Goal: Information Seeking & Learning: Learn about a topic

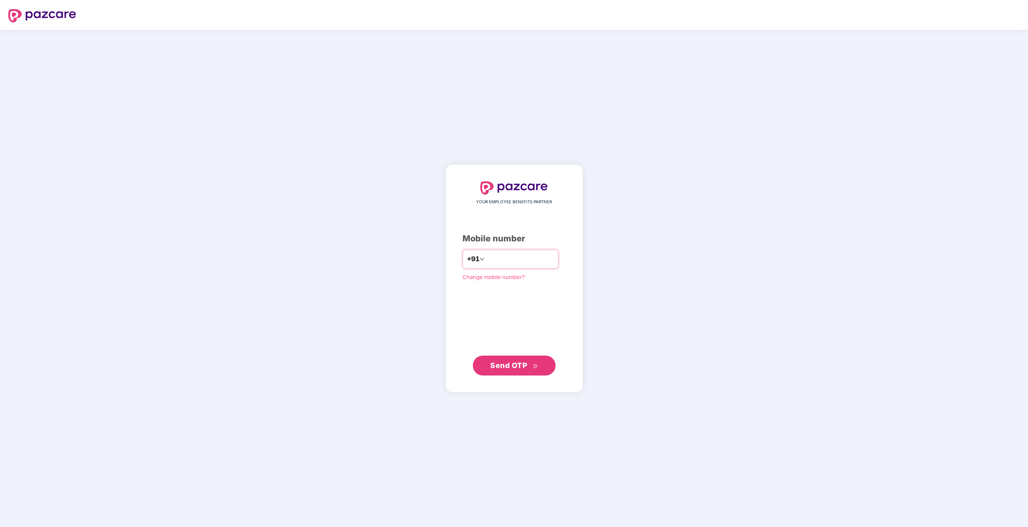
type input "**********"
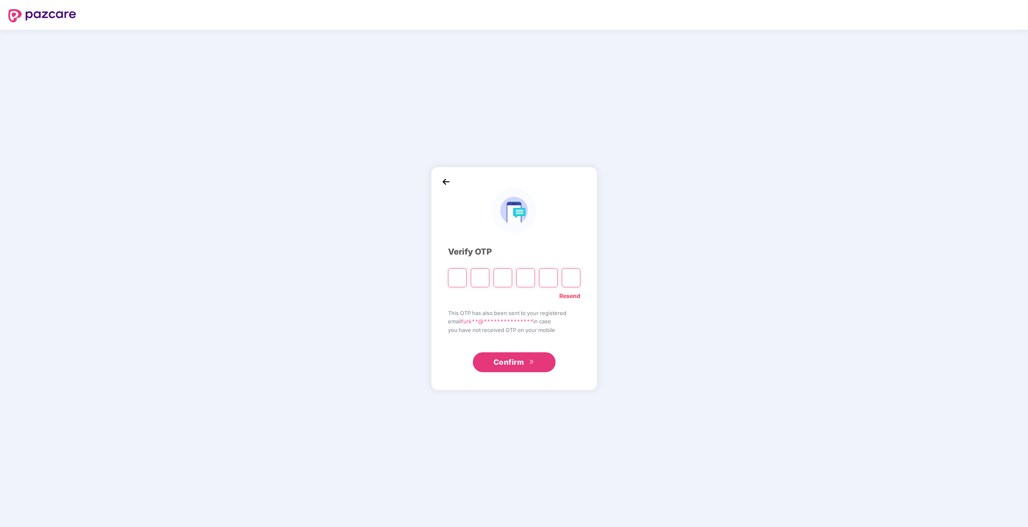
type input "*"
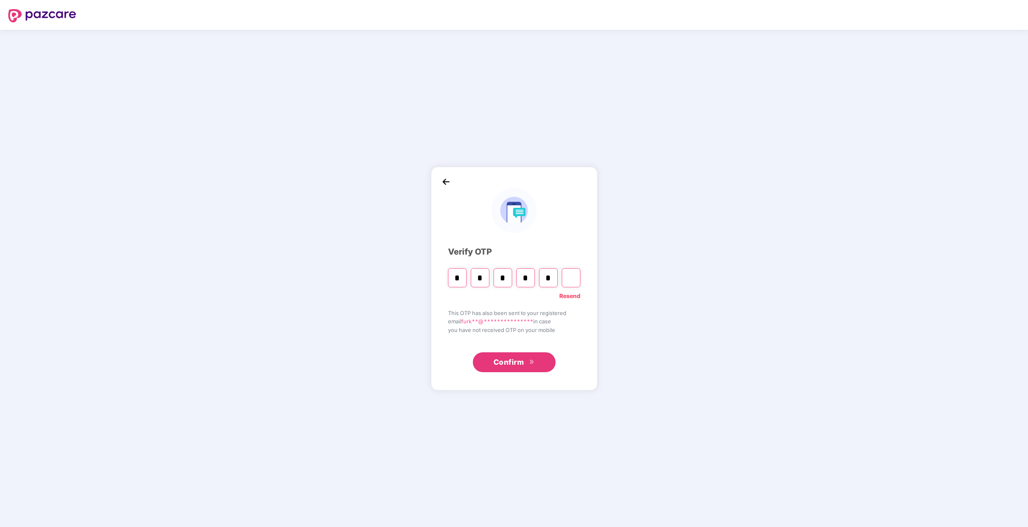
type input "*"
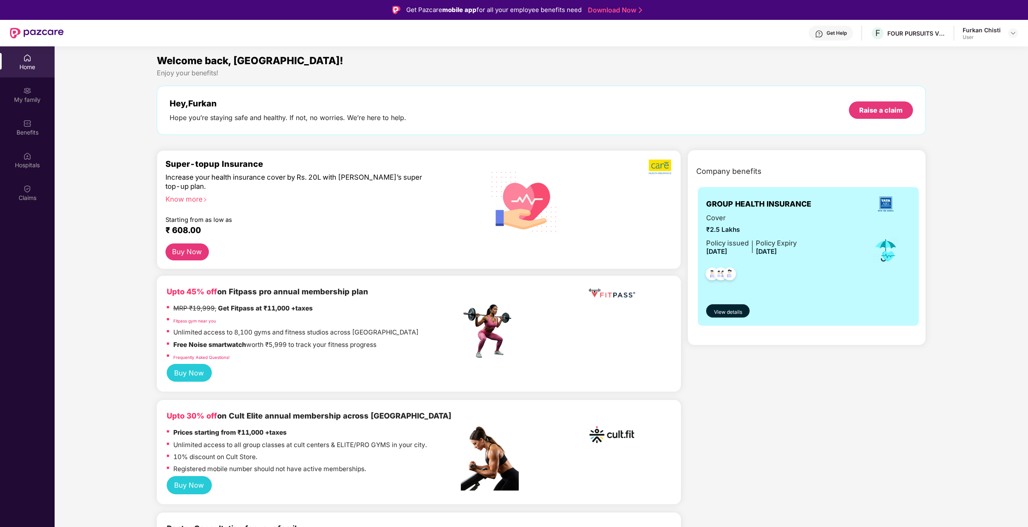
click at [888, 207] on img at bounding box center [886, 204] width 22 height 22
drag, startPoint x: 705, startPoint y: 202, endPoint x: 760, endPoint y: 230, distance: 62.0
click at [760, 230] on div "GROUP HEALTH INSURANCE Cover ₹2.5 Lakhs Policy issued [DATE] Policy Expiry [DAT…" at bounding box center [808, 256] width 221 height 139
click at [761, 230] on span "₹2.5 Lakhs" at bounding box center [751, 230] width 91 height 10
drag, startPoint x: 756, startPoint y: 242, endPoint x: 804, endPoint y: 254, distance: 49.1
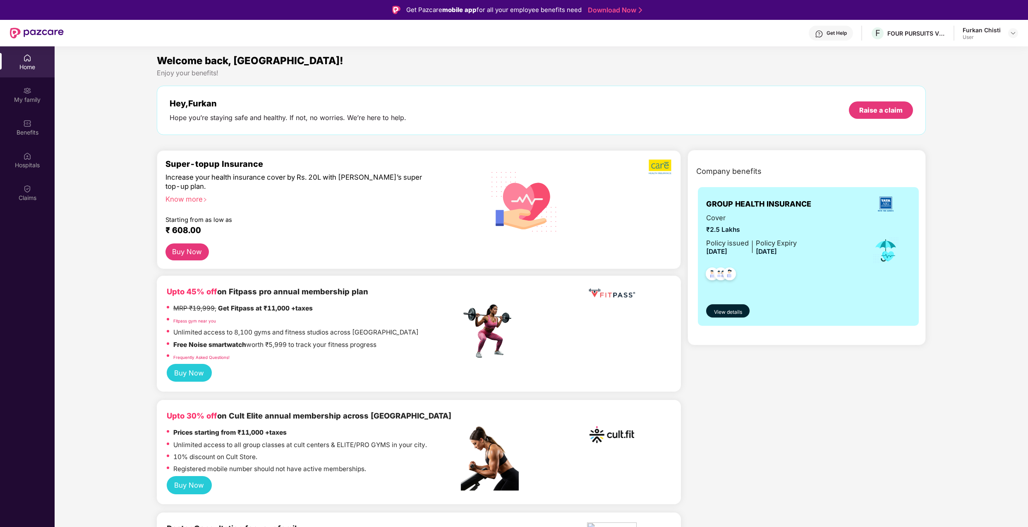
click at [803, 255] on div "Cover ₹2.5 Lakhs Policy issued [DATE] Policy Expiry [DATE]" at bounding box center [808, 250] width 204 height 75
click at [738, 311] on span "View details" at bounding box center [728, 312] width 28 height 8
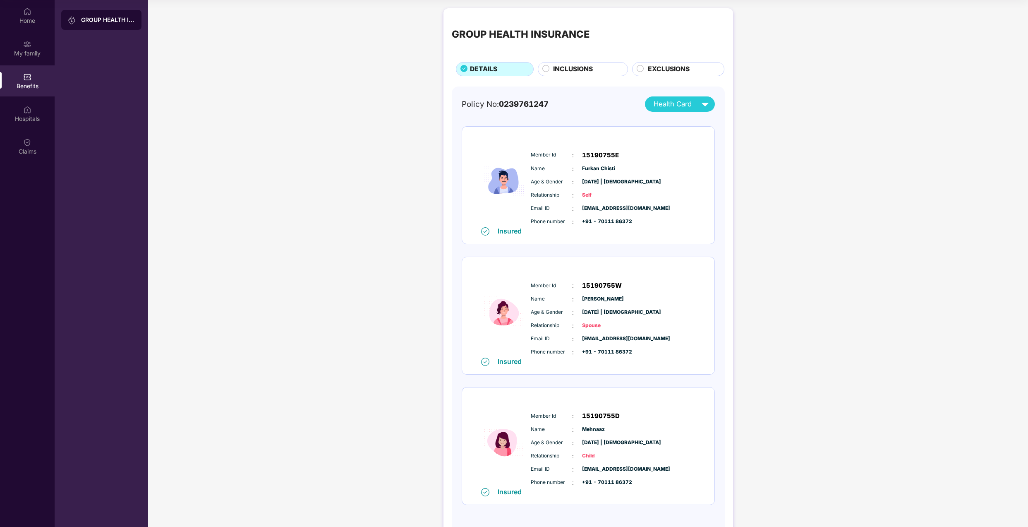
click at [550, 67] on div "INCLUSIONS" at bounding box center [586, 70] width 74 height 12
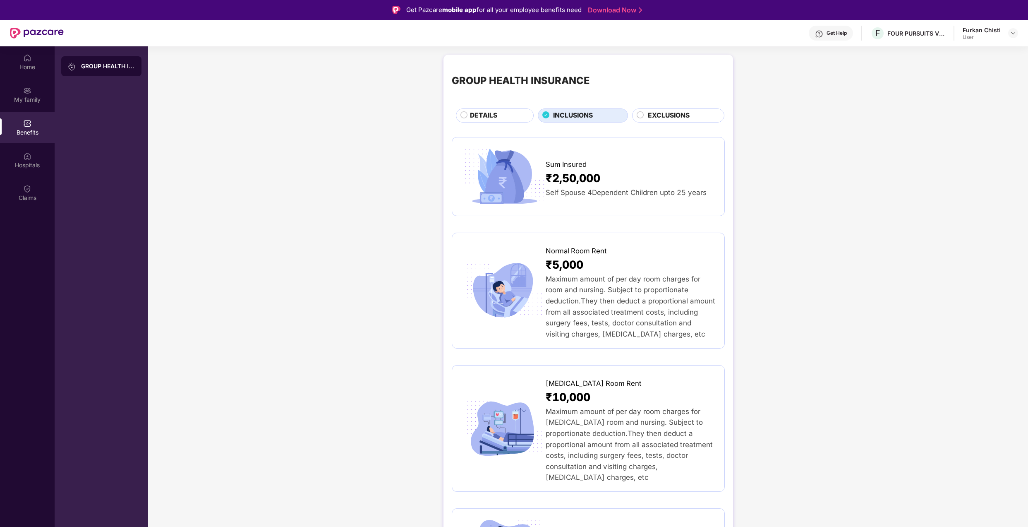
click at [653, 117] on span "EXCLUSIONS" at bounding box center [669, 116] width 42 height 10
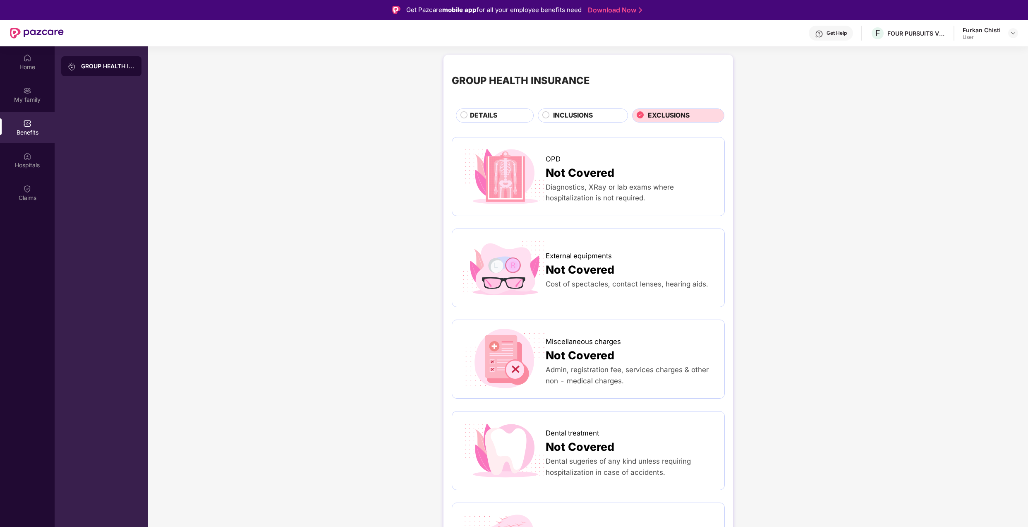
click at [468, 119] on div "DETAILS" at bounding box center [497, 117] width 63 height 12
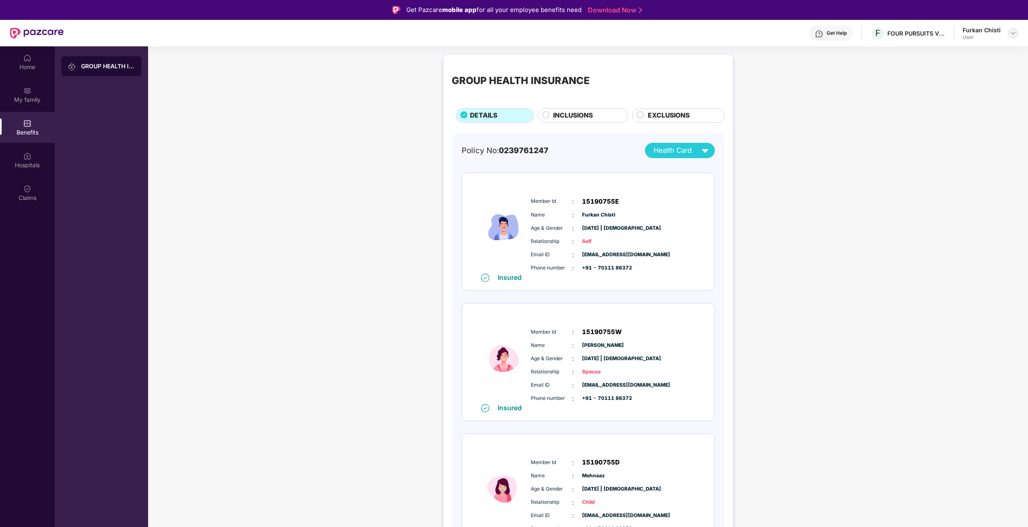
click at [1012, 36] on img at bounding box center [1013, 33] width 7 height 7
click at [26, 69] on div "Home" at bounding box center [27, 67] width 55 height 8
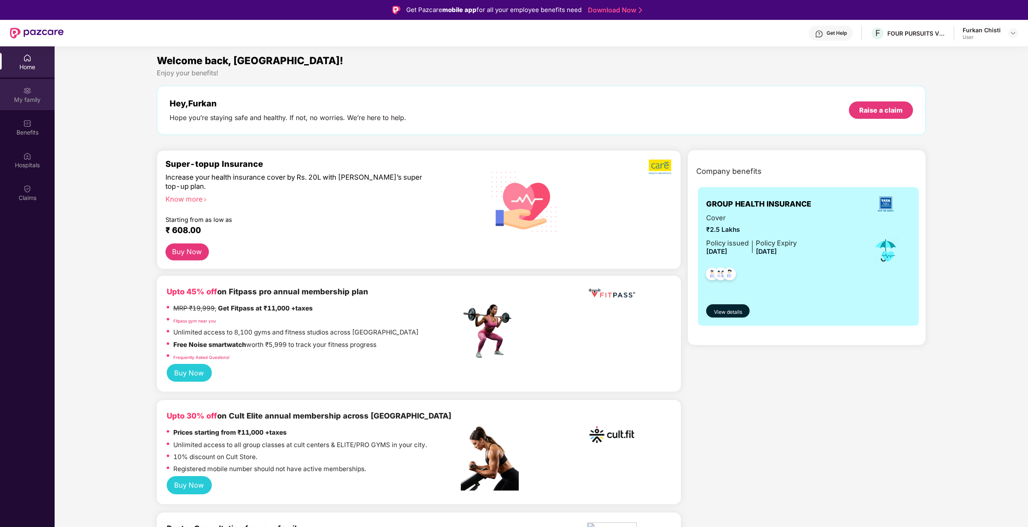
click at [39, 99] on div "My family" at bounding box center [27, 100] width 55 height 8
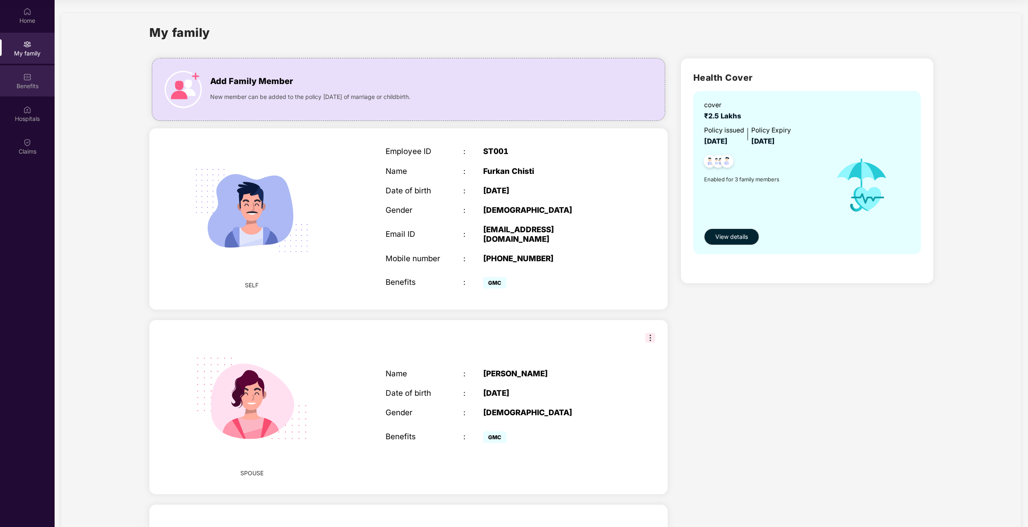
click at [47, 84] on div "Benefits" at bounding box center [27, 86] width 55 height 8
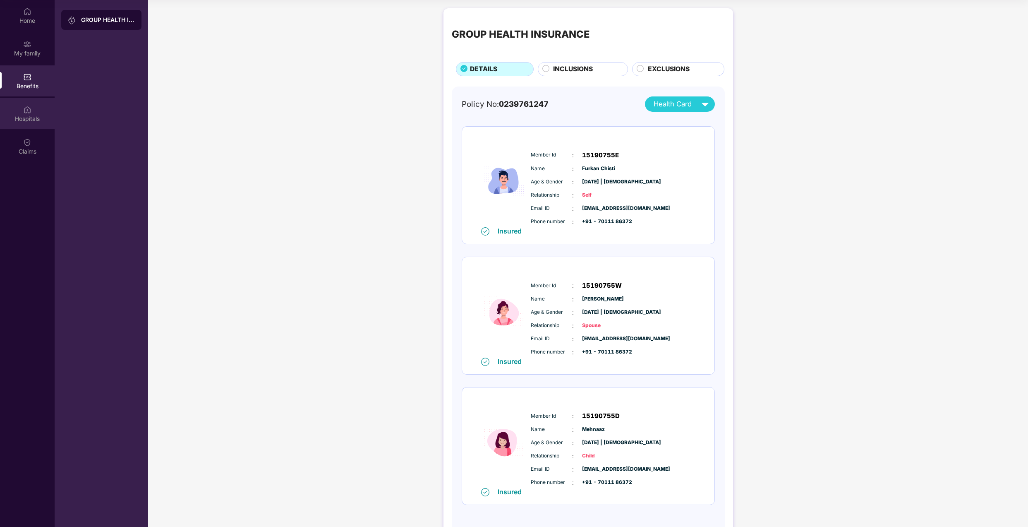
click at [36, 120] on div "Hospitals" at bounding box center [27, 119] width 55 height 8
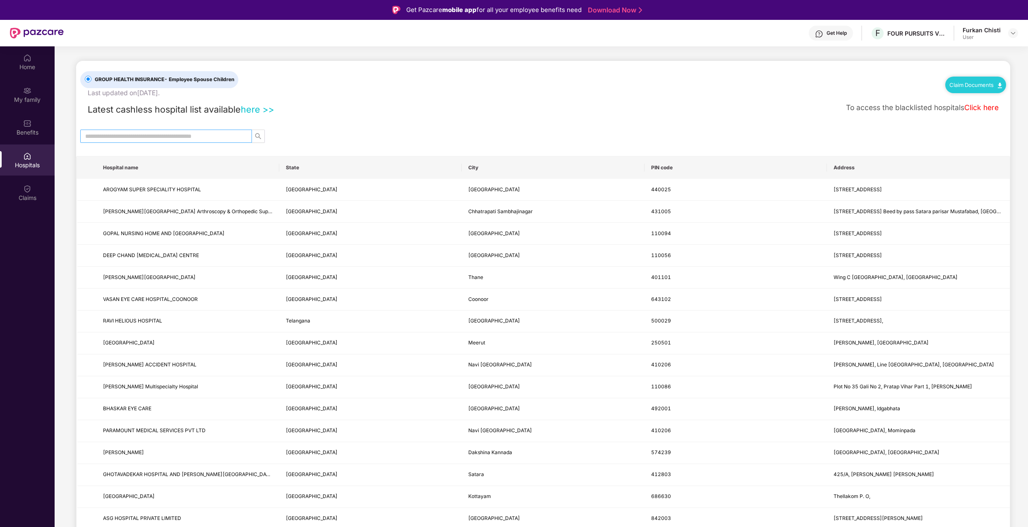
drag, startPoint x: 184, startPoint y: 142, endPoint x: 187, endPoint y: 136, distance: 6.5
click at [184, 141] on span at bounding box center [166, 136] width 172 height 13
click at [187, 136] on input "text" at bounding box center [162, 136] width 155 height 9
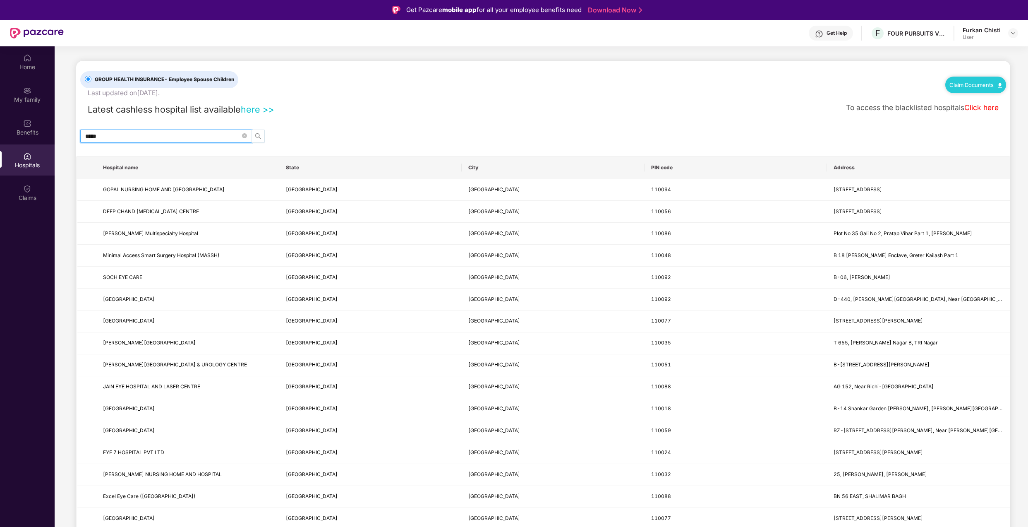
click at [257, 141] on button "button" at bounding box center [258, 136] width 13 height 13
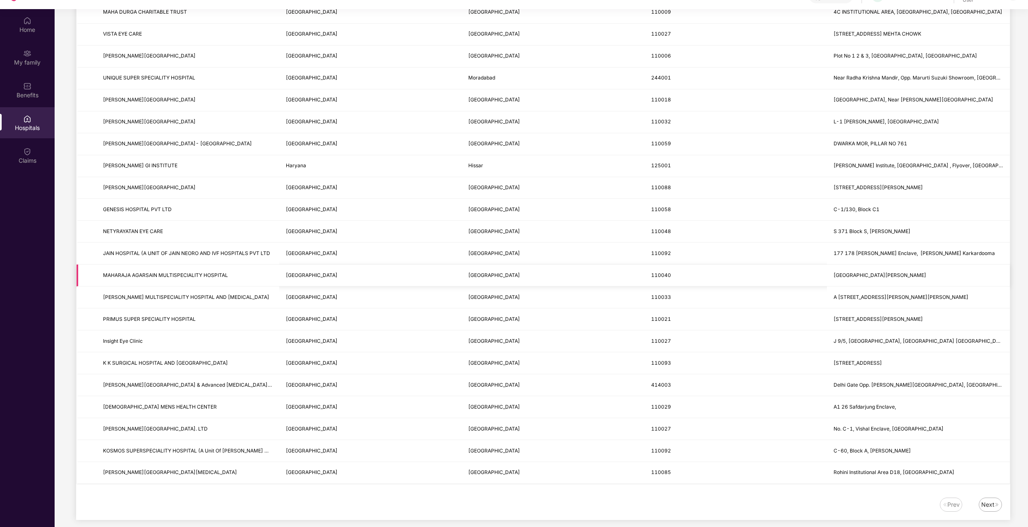
scroll to position [46, 0]
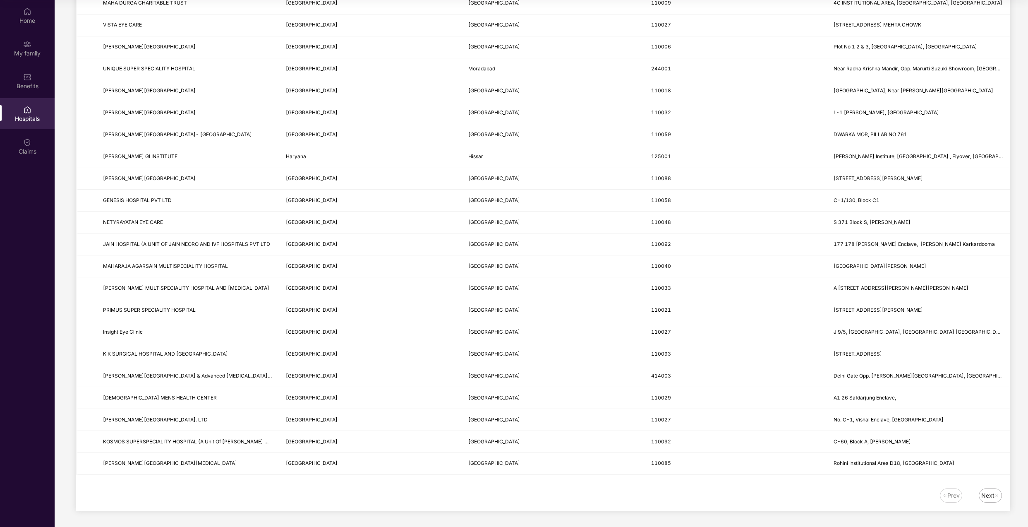
click at [988, 494] on div "Next" at bounding box center [988, 495] width 13 height 9
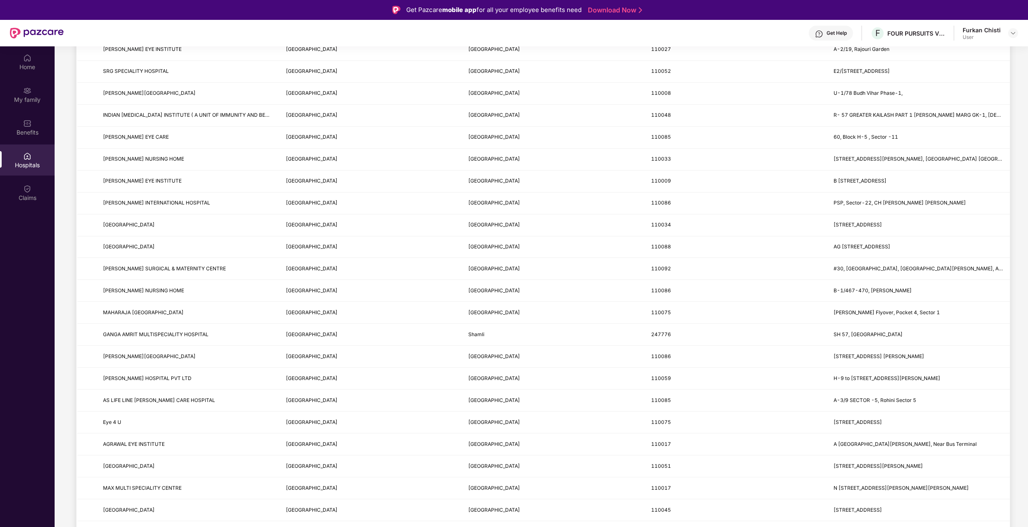
scroll to position [0, 0]
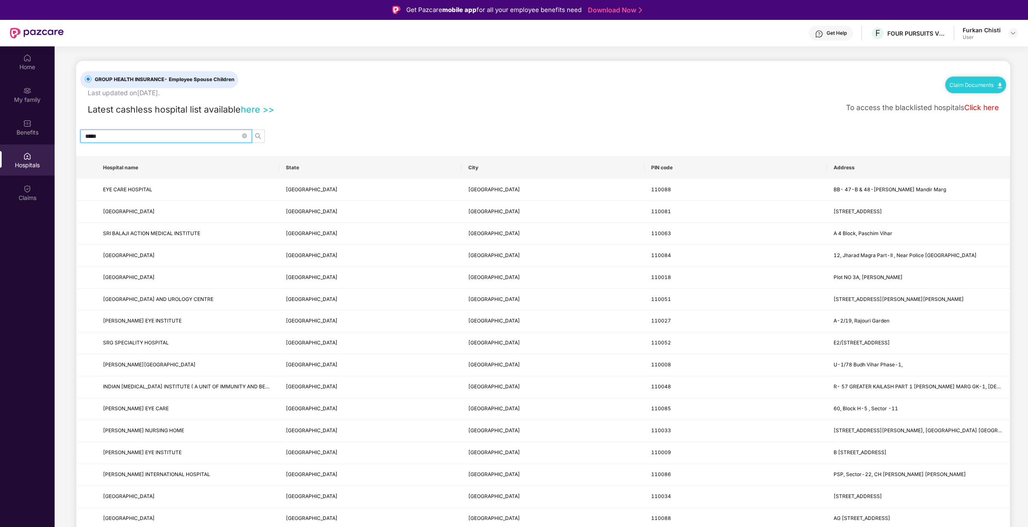
click at [155, 139] on input "*****" at bounding box center [162, 136] width 155 height 9
click at [154, 139] on input "*****" at bounding box center [162, 136] width 155 height 9
type input "******"
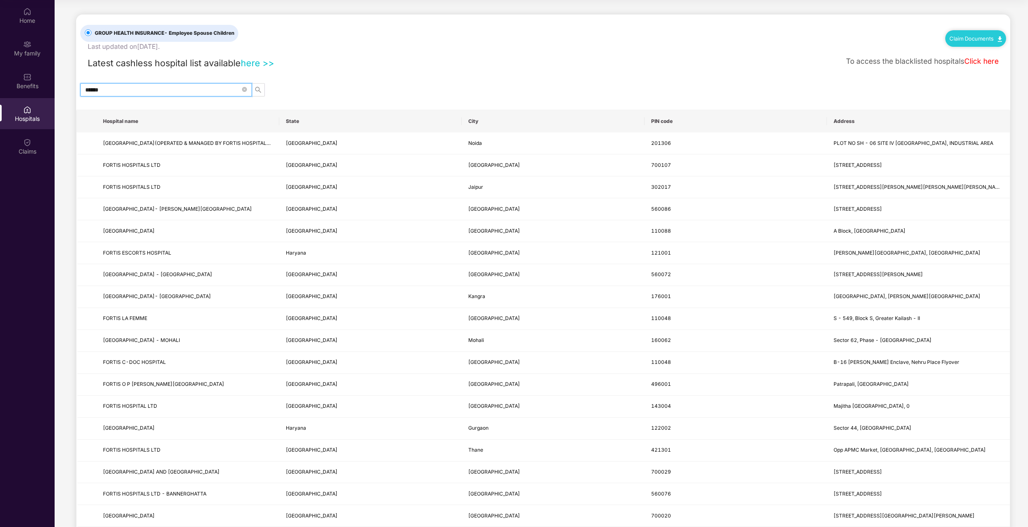
click at [164, 91] on input "******" at bounding box center [162, 89] width 155 height 9
click at [29, 16] on div "Home" at bounding box center [27, 15] width 55 height 31
